Goal: Navigation & Orientation: Find specific page/section

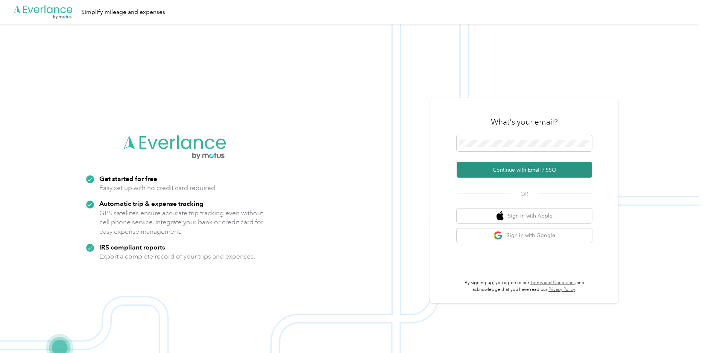
click at [530, 171] on button "Continue with Email / SSO" at bounding box center [524, 170] width 135 height 16
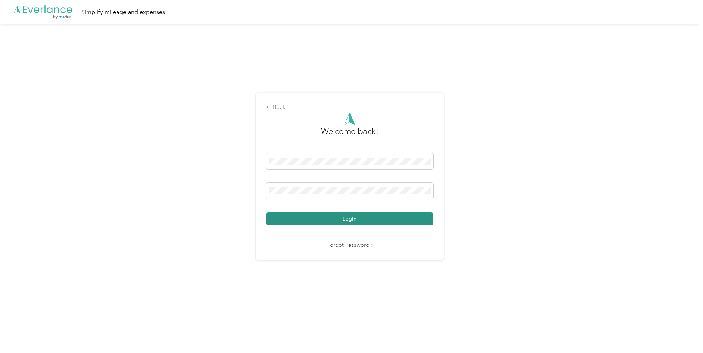
click at [352, 221] on button "Login" at bounding box center [349, 218] width 167 height 13
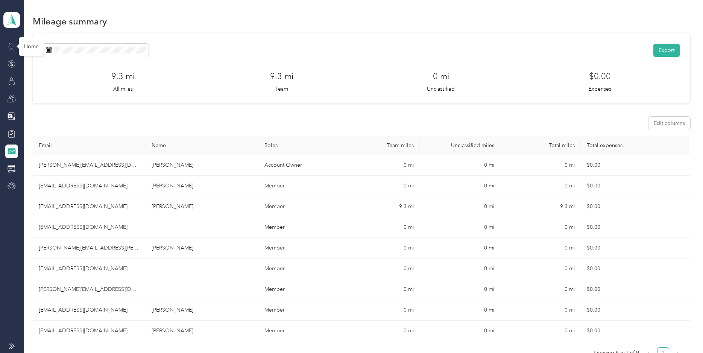
click at [12, 45] on icon at bounding box center [12, 46] width 8 height 8
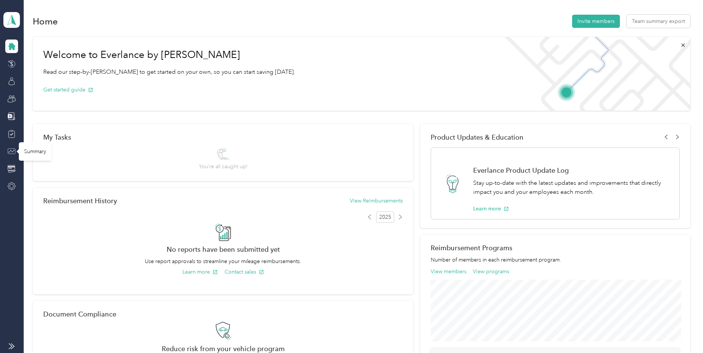
click at [12, 152] on icon at bounding box center [12, 151] width 8 height 8
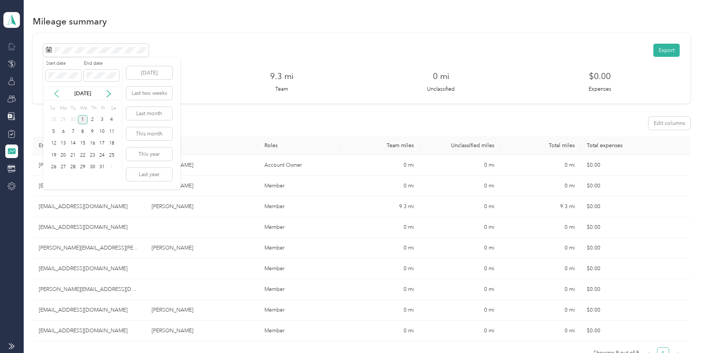
click at [55, 91] on icon at bounding box center [57, 94] width 8 height 8
click at [51, 142] on div "14" at bounding box center [54, 143] width 10 height 9
click at [110, 155] on div "27" at bounding box center [112, 155] width 10 height 9
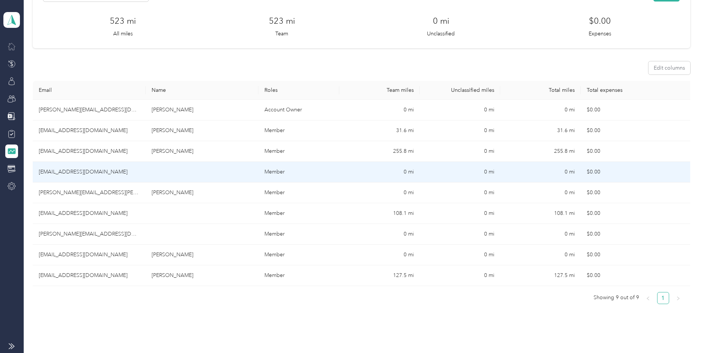
scroll to position [38, 0]
